Goal: Task Accomplishment & Management: Manage account settings

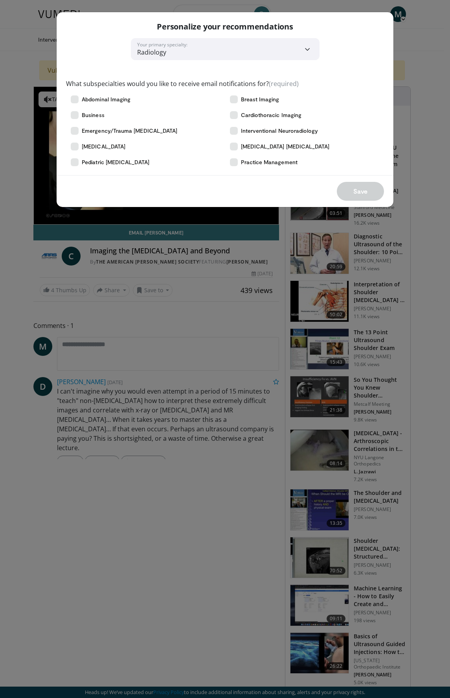
click at [123, 195] on div "Save" at bounding box center [225, 191] width 337 height 32
click at [13, 291] on div "**********" at bounding box center [225, 349] width 450 height 698
click at [362, 185] on div "Save" at bounding box center [225, 191] width 337 height 32
drag, startPoint x: 362, startPoint y: 185, endPoint x: 355, endPoint y: 194, distance: 11.1
click at [355, 194] on div "Save" at bounding box center [225, 191] width 337 height 32
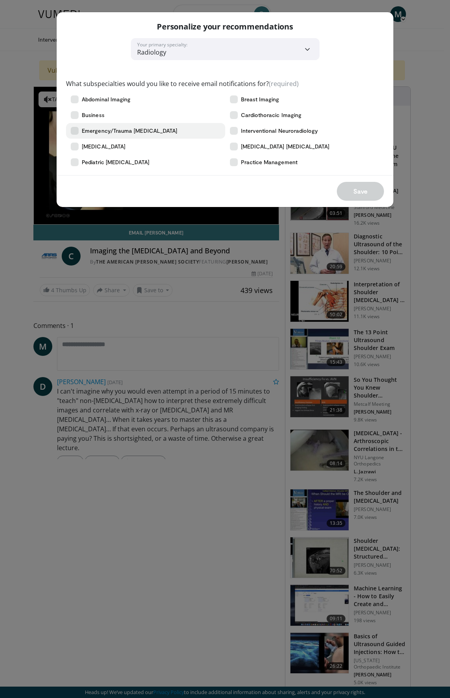
click at [75, 130] on icon at bounding box center [75, 131] width 8 height 8
click at [366, 191] on button "Save" at bounding box center [360, 191] width 47 height 19
